Goal: Obtain resource: Obtain resource

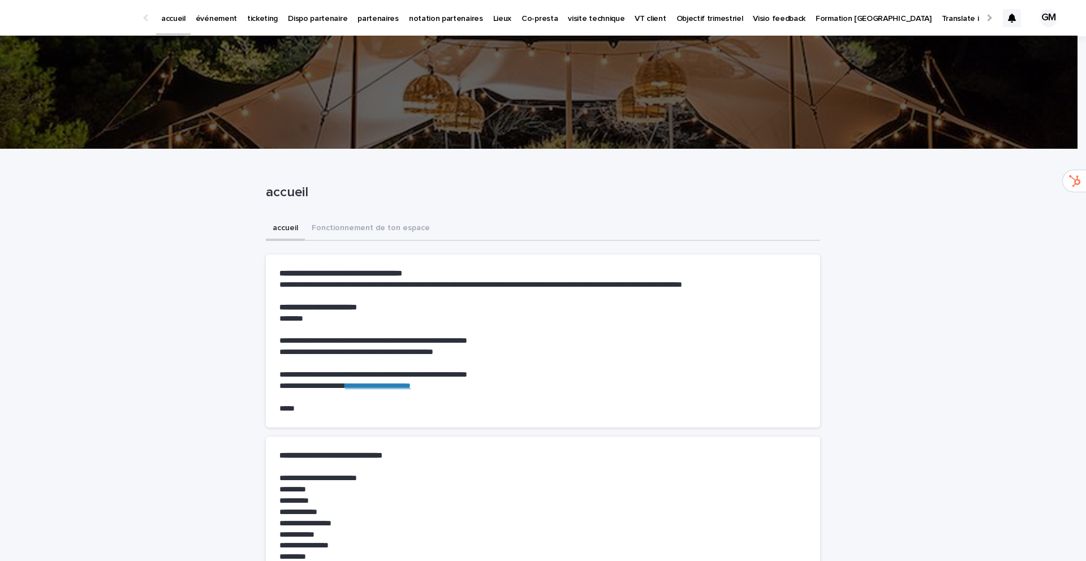
click at [220, 18] on p "événement" at bounding box center [216, 12] width 41 height 24
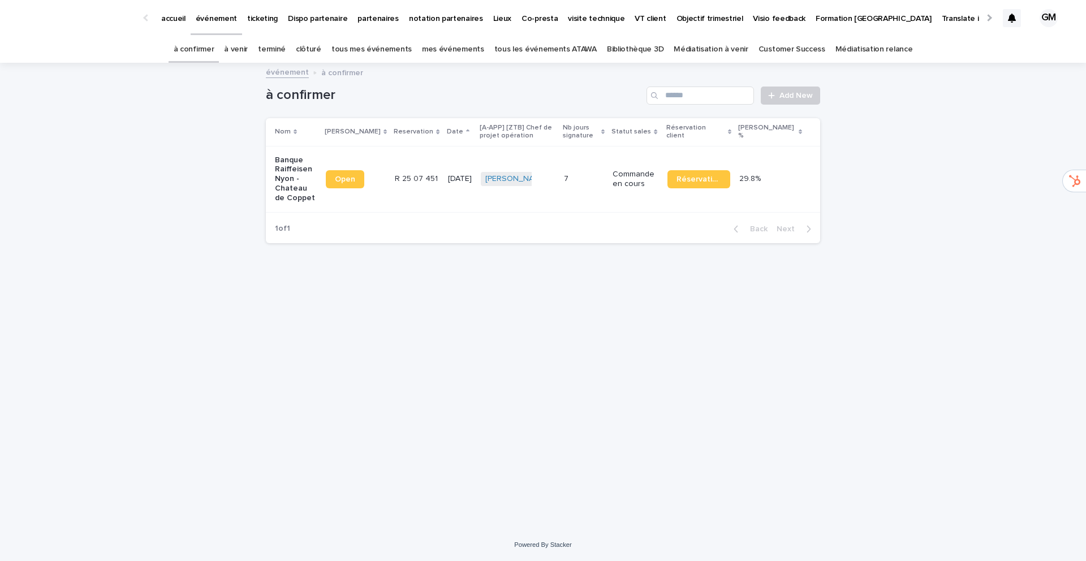
click at [642, 48] on link "Bibliothèque 3D" at bounding box center [635, 49] width 57 height 27
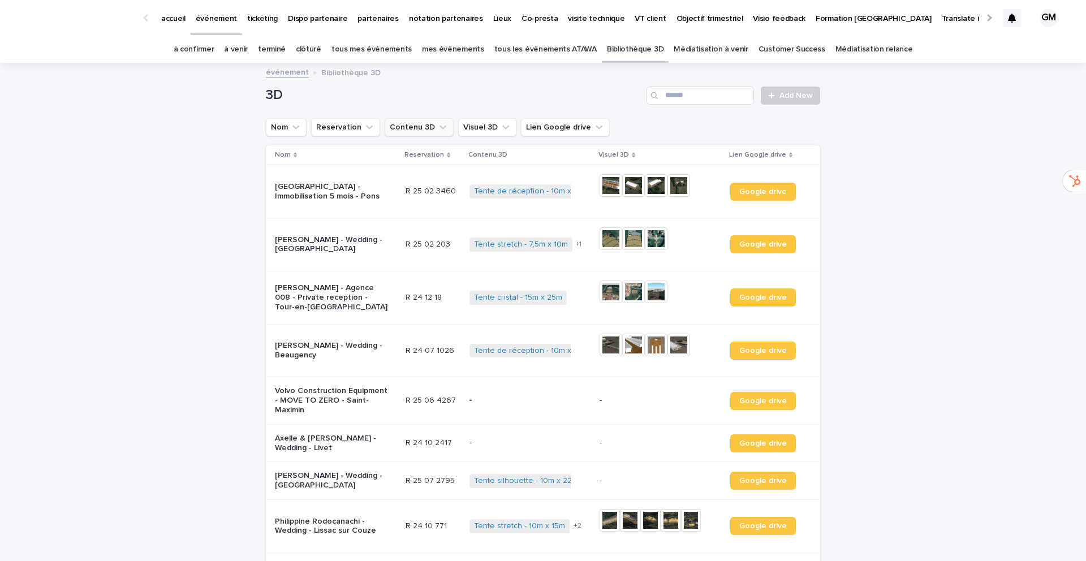
click at [418, 131] on button "Contenu 3D" at bounding box center [419, 127] width 69 height 18
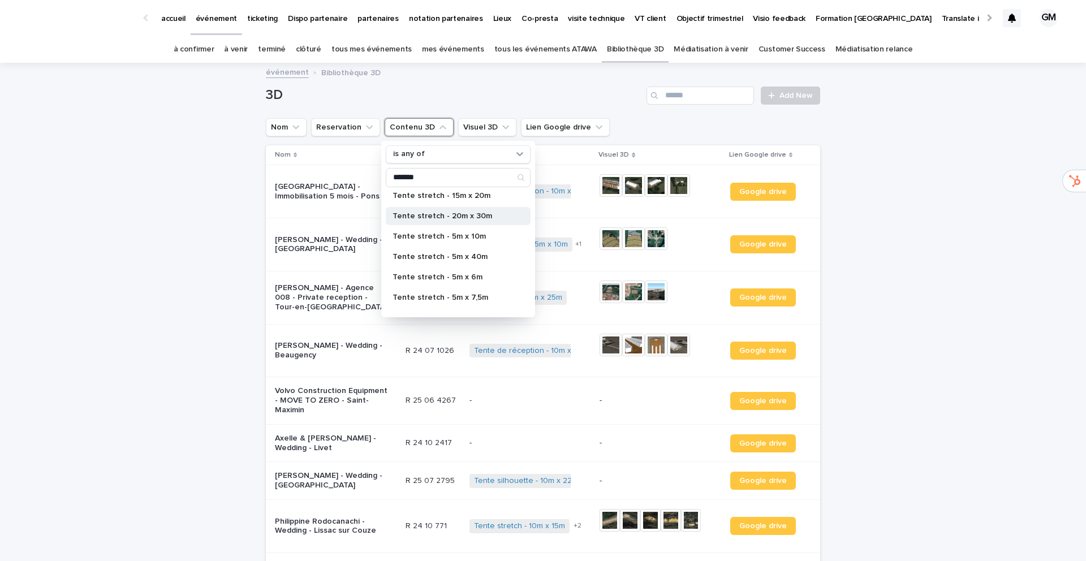
scroll to position [188, 0]
type input "*******"
click at [428, 276] on p "Tente stretch - 5m x 7,5m" at bounding box center [453, 277] width 120 height 8
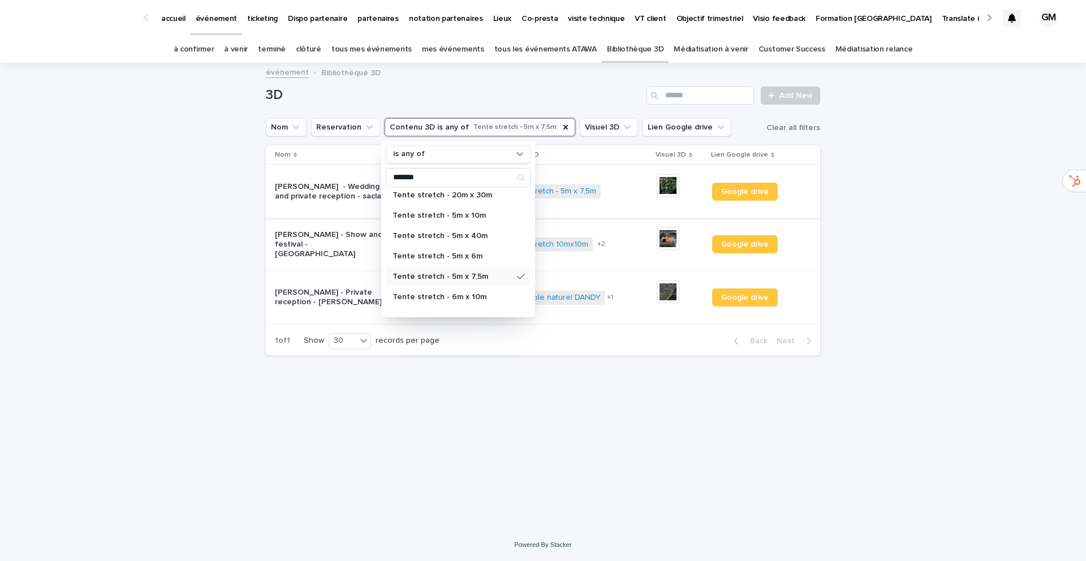
click at [679, 189] on img at bounding box center [668, 185] width 23 height 23
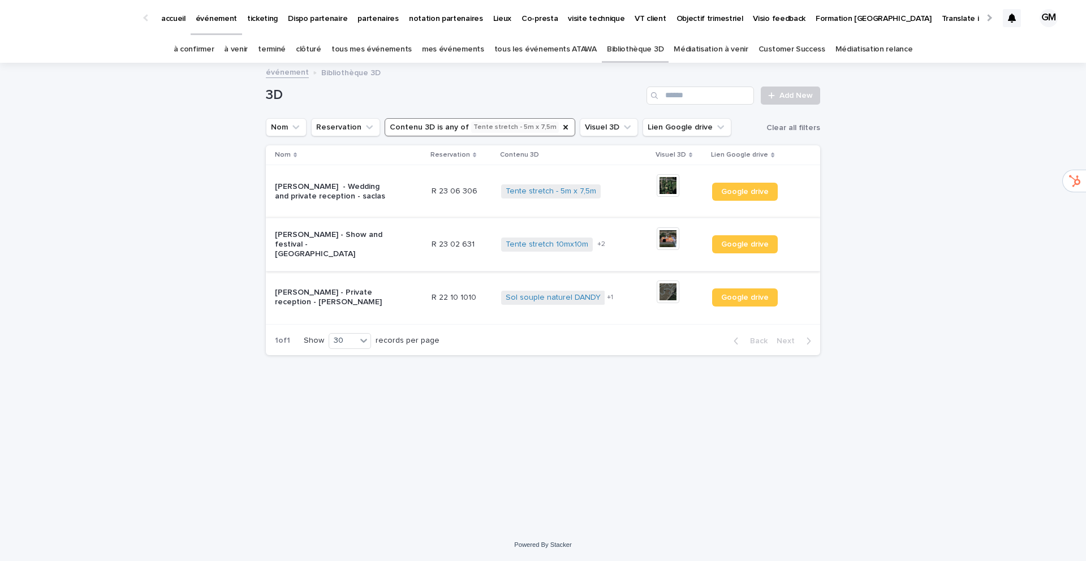
click at [671, 236] on img at bounding box center [668, 238] width 23 height 23
click at [666, 289] on img at bounding box center [668, 292] width 23 height 23
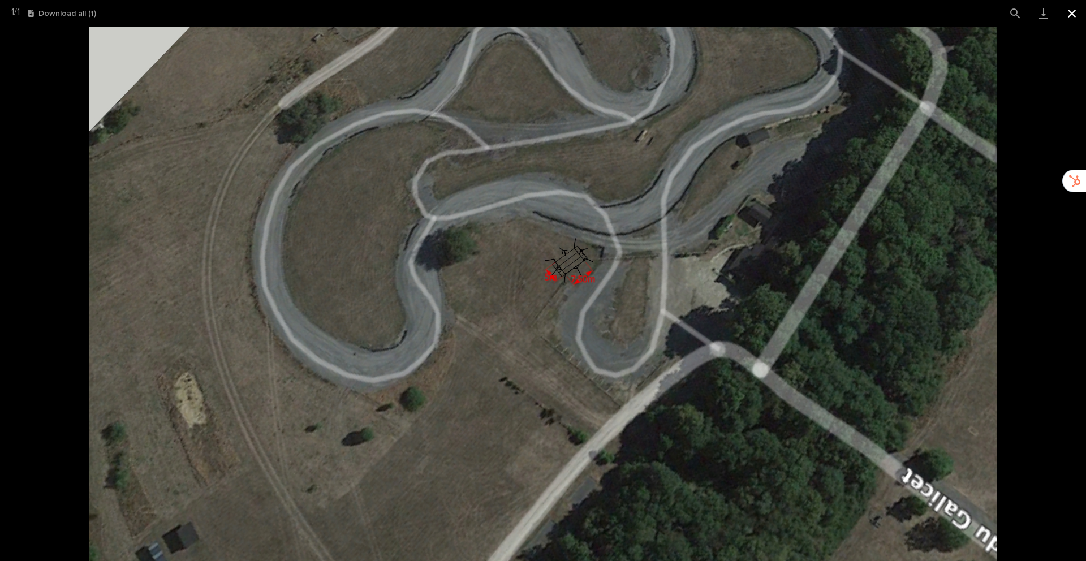
click at [1073, 16] on button "Close gallery" at bounding box center [1072, 13] width 28 height 27
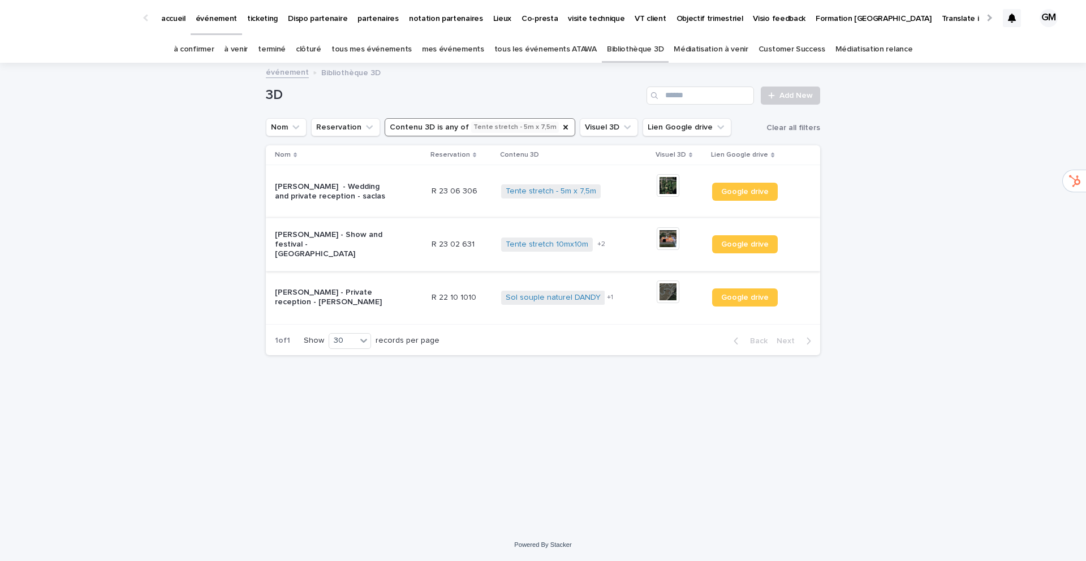
click at [666, 239] on img at bounding box center [668, 238] width 23 height 23
click at [668, 187] on img at bounding box center [668, 185] width 23 height 23
click at [756, 188] on span "Google drive" at bounding box center [745, 192] width 48 height 8
click at [563, 127] on icon "Contenu 3D" at bounding box center [565, 127] width 5 height 5
click at [418, 127] on button "Contenu 3D" at bounding box center [419, 127] width 69 height 18
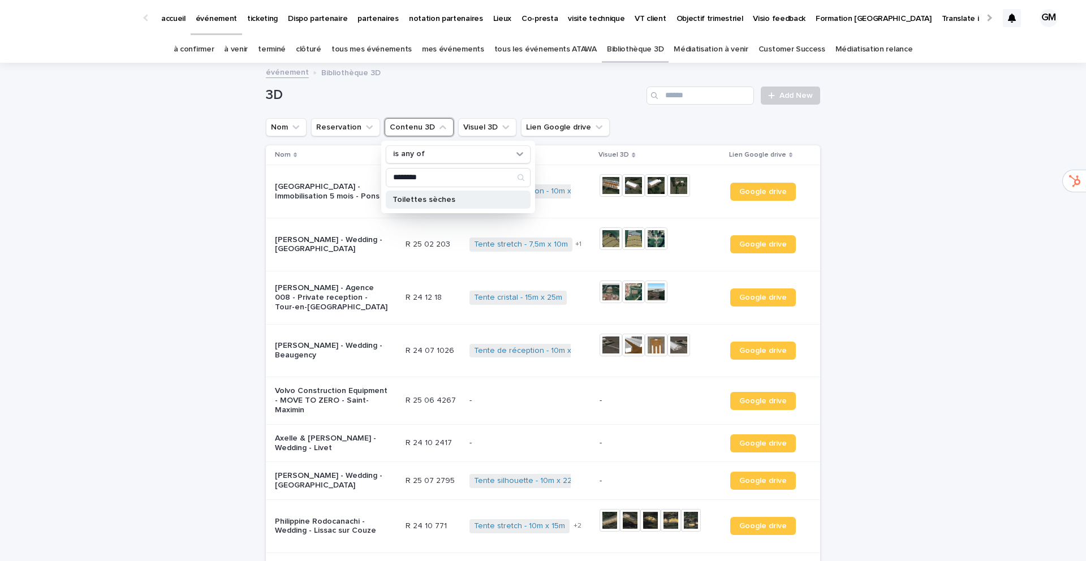
type input "********"
click at [404, 201] on p "Toilettes sèches" at bounding box center [453, 200] width 120 height 8
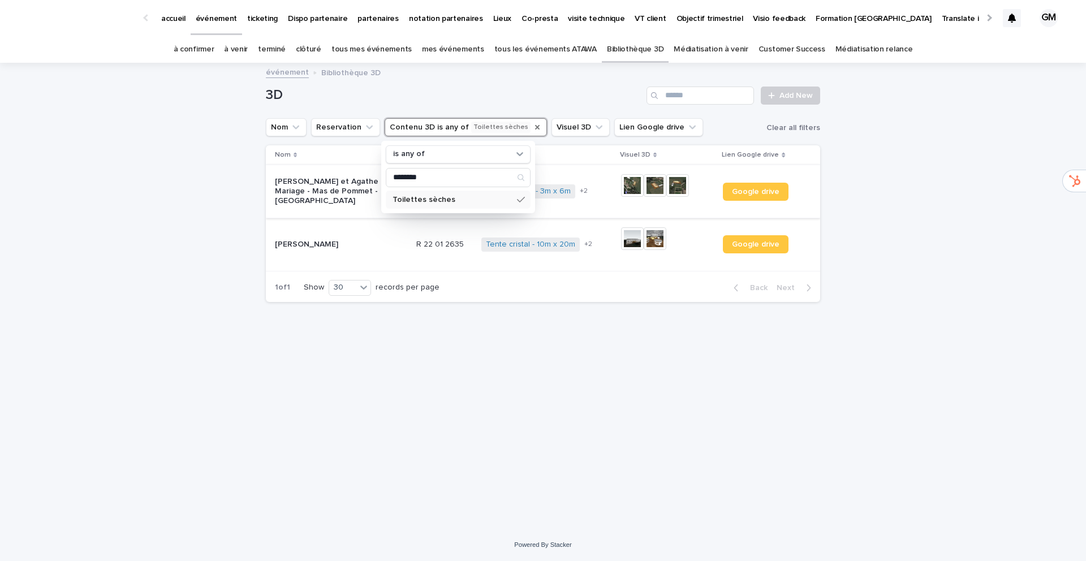
click at [633, 184] on img at bounding box center [632, 185] width 23 height 23
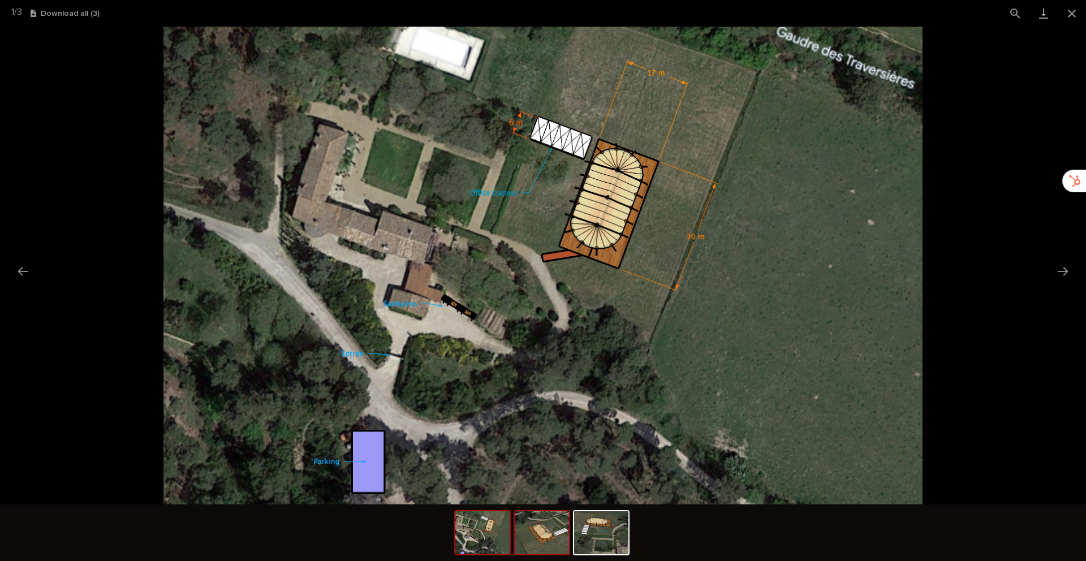
click at [539, 534] on img at bounding box center [542, 532] width 54 height 43
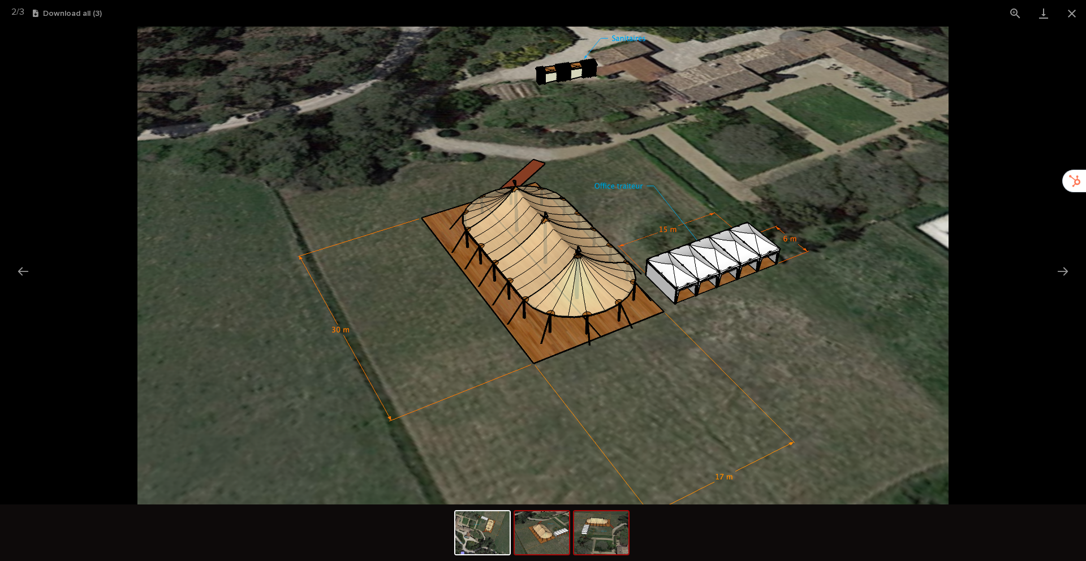
click at [587, 536] on img at bounding box center [601, 532] width 54 height 43
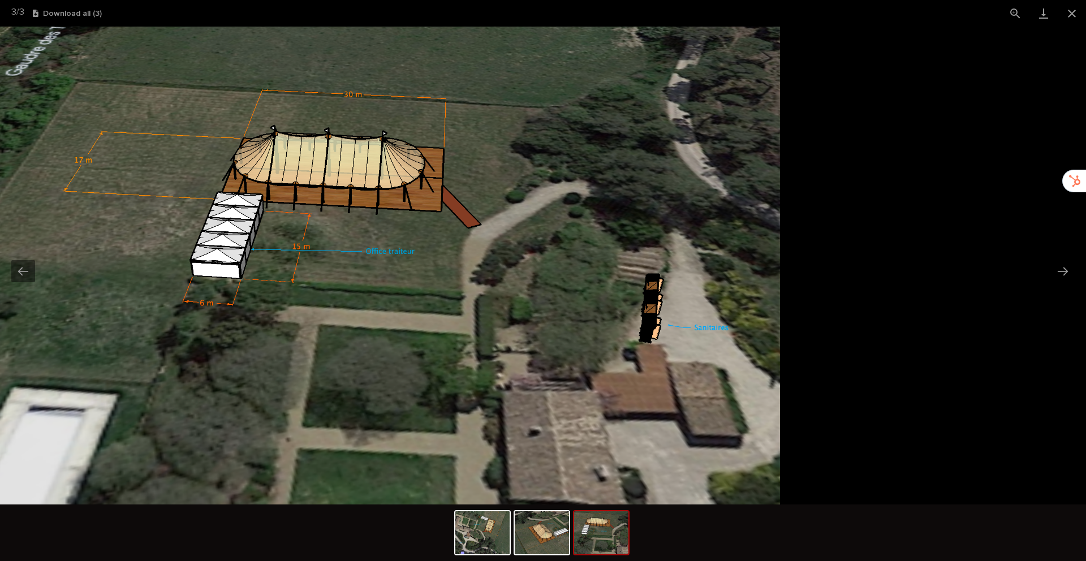
drag, startPoint x: 834, startPoint y: 337, endPoint x: 657, endPoint y: 305, distance: 179.8
click at [657, 305] on img at bounding box center [366, 266] width 828 height 478
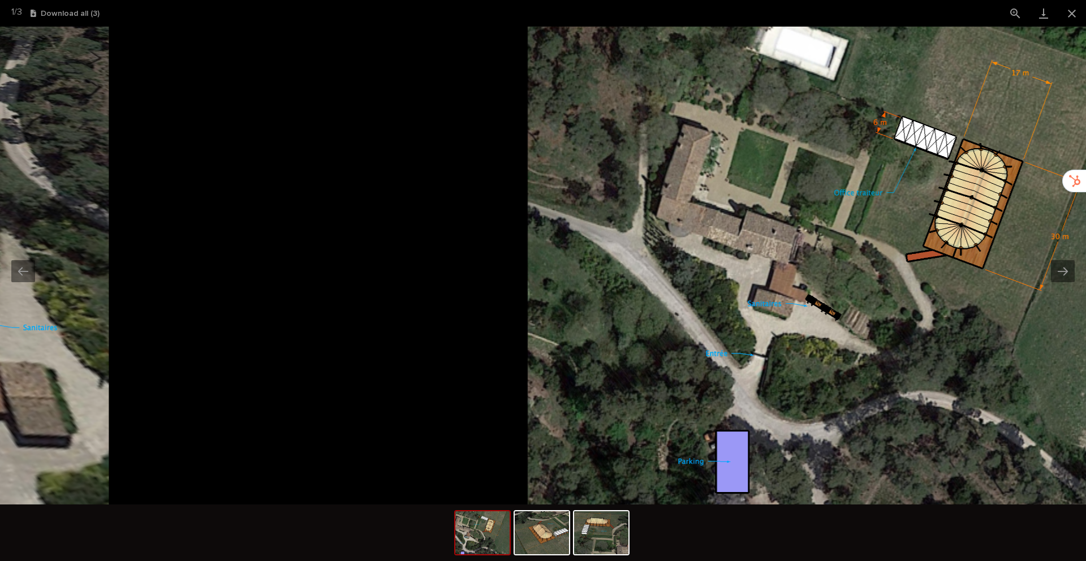
drag, startPoint x: 339, startPoint y: 242, endPoint x: 703, endPoint y: 248, distance: 364.4
click at [703, 248] on img at bounding box center [908, 266] width 760 height 478
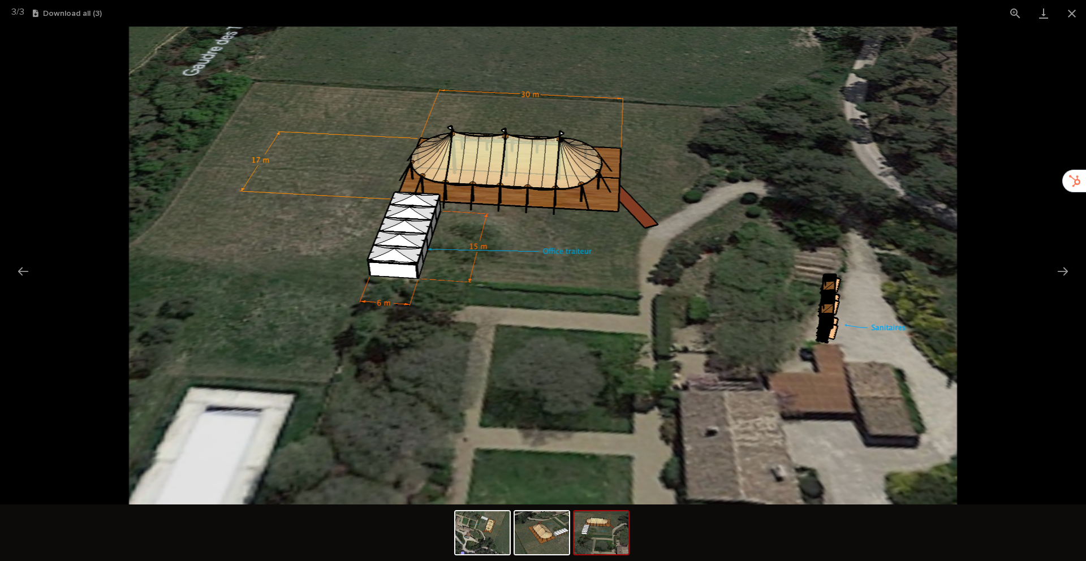
click at [544, 283] on img at bounding box center [543, 266] width 828 height 478
click at [1071, 12] on button "Close gallery" at bounding box center [1072, 13] width 28 height 27
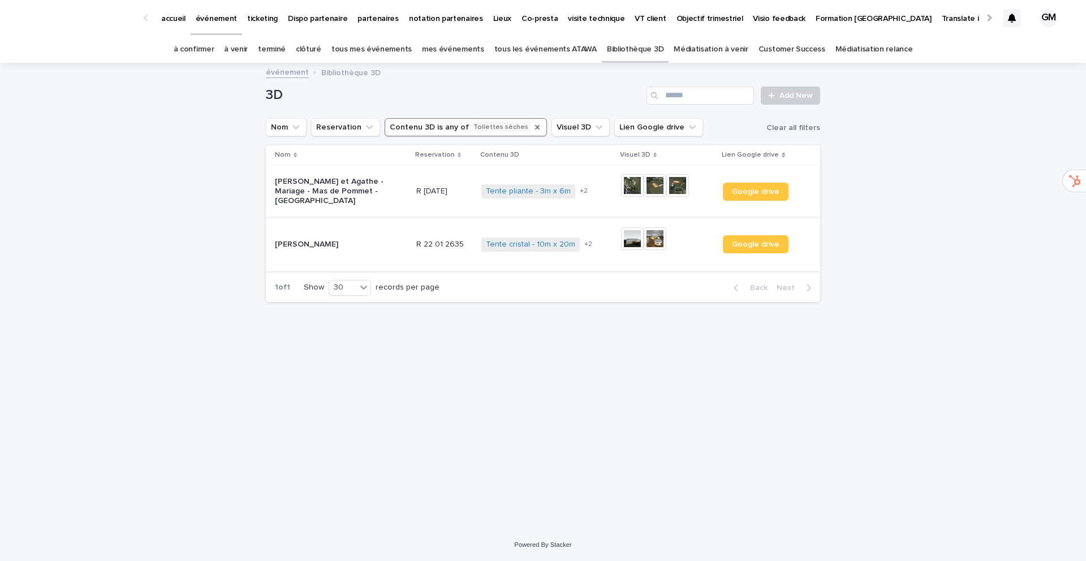
click at [639, 239] on img at bounding box center [632, 238] width 23 height 23
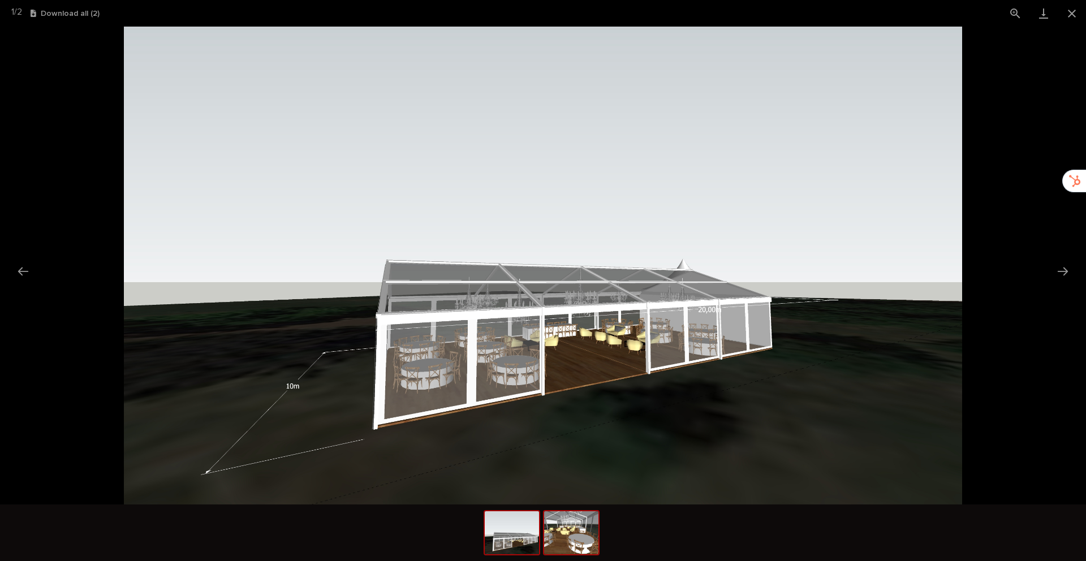
click at [574, 538] on img at bounding box center [571, 532] width 54 height 43
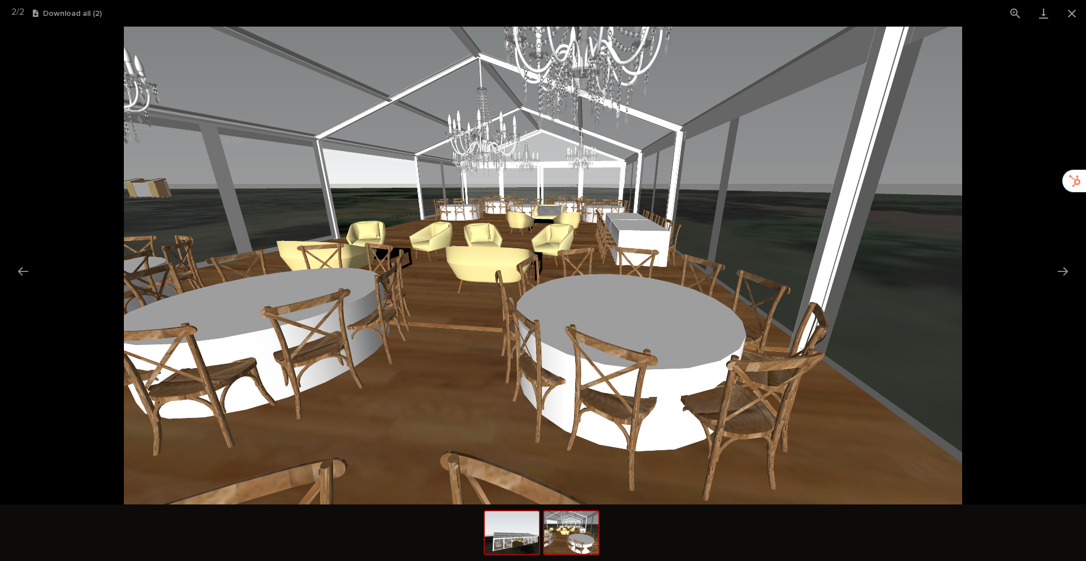
click at [498, 539] on img at bounding box center [512, 532] width 54 height 43
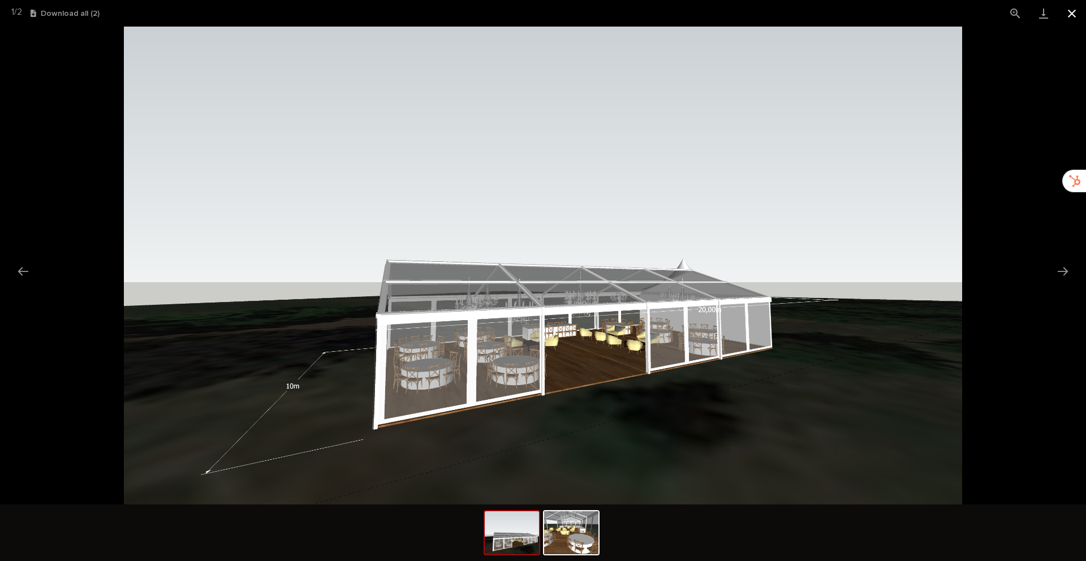
click at [1075, 7] on button "Close gallery" at bounding box center [1072, 13] width 28 height 27
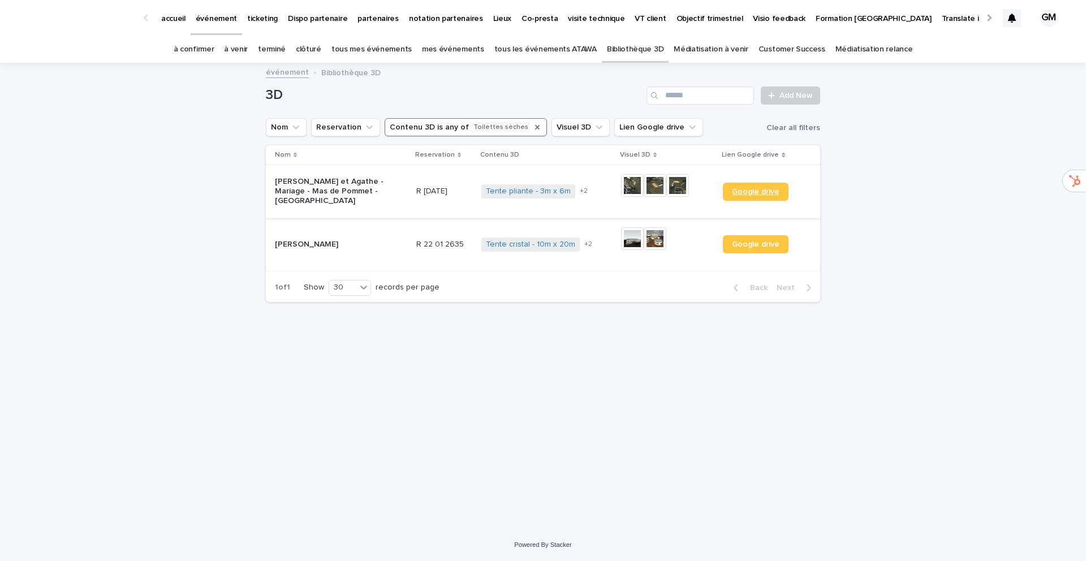
click at [755, 190] on span "Google drive" at bounding box center [756, 192] width 48 height 8
